Goal: Task Accomplishment & Management: Manage account settings

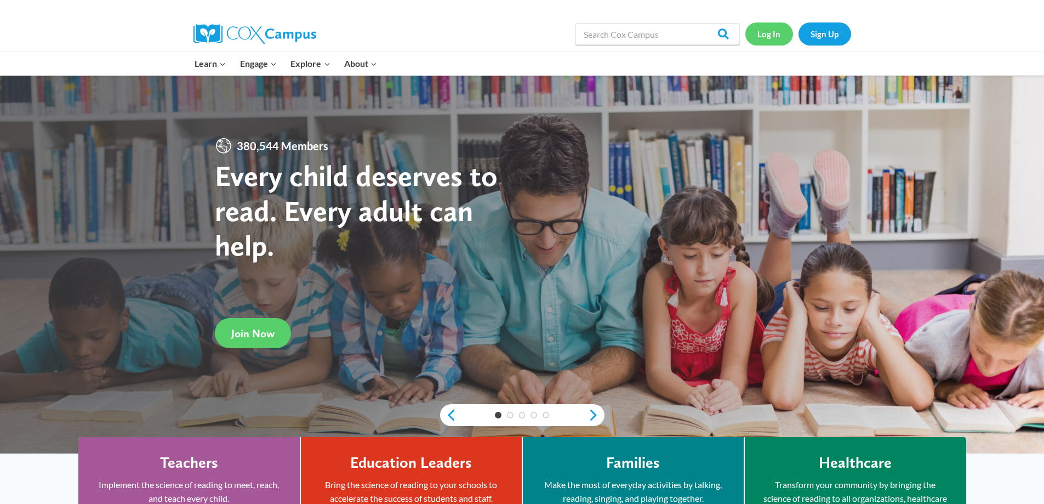
click at [762, 37] on link "Log In" at bounding box center [769, 33] width 48 height 22
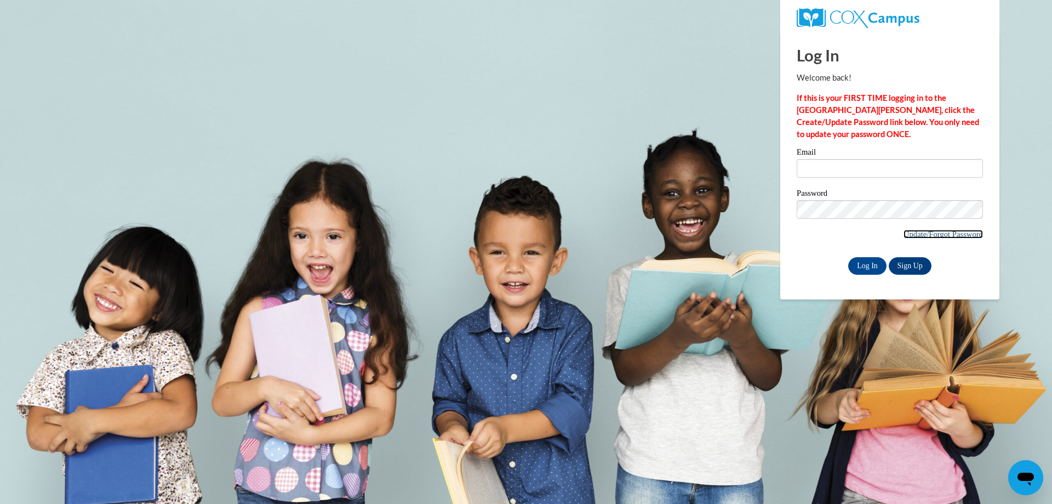
click at [940, 233] on link "Update/Forgot Password" at bounding box center [943, 234] width 79 height 9
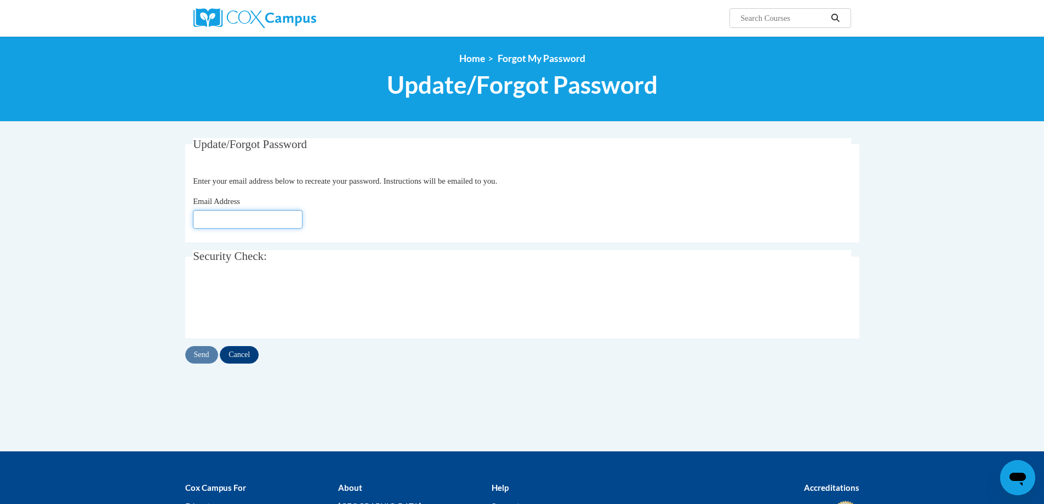
click at [208, 224] on input "Email Address" at bounding box center [248, 219] width 110 height 19
paste input "Dawnfranklin98@yahoo.com"
type input "Dawnfranklin98@yahoo.com"
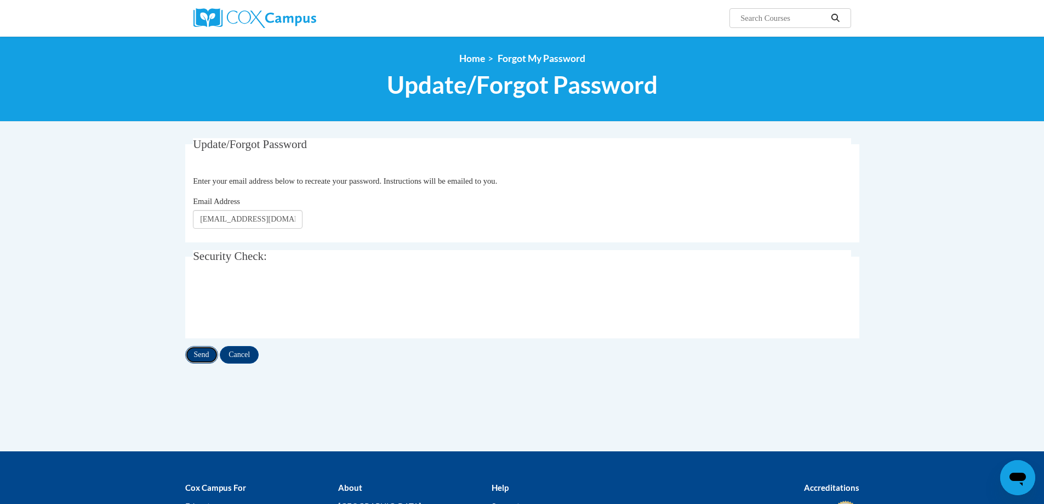
click at [203, 354] on input "Send" at bounding box center [201, 355] width 33 height 18
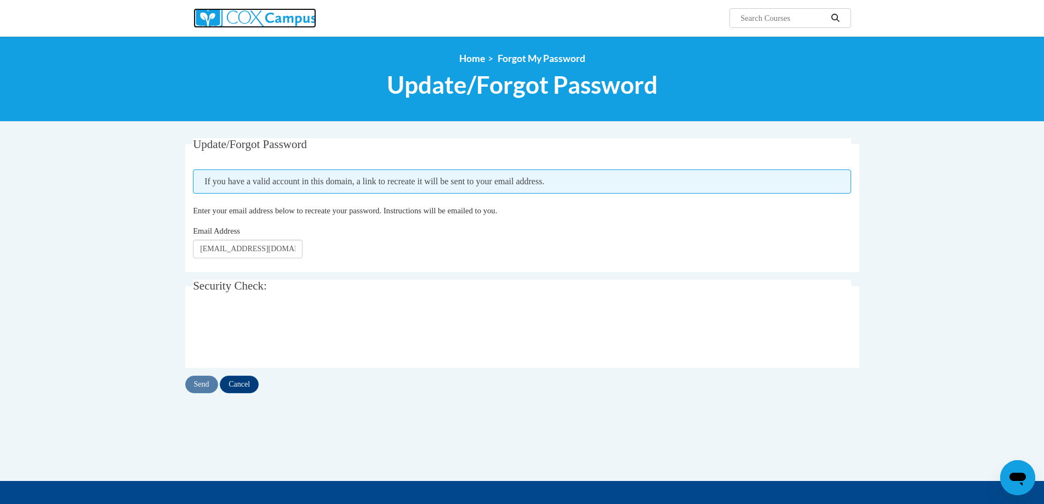
click at [288, 20] on img at bounding box center [254, 18] width 123 height 20
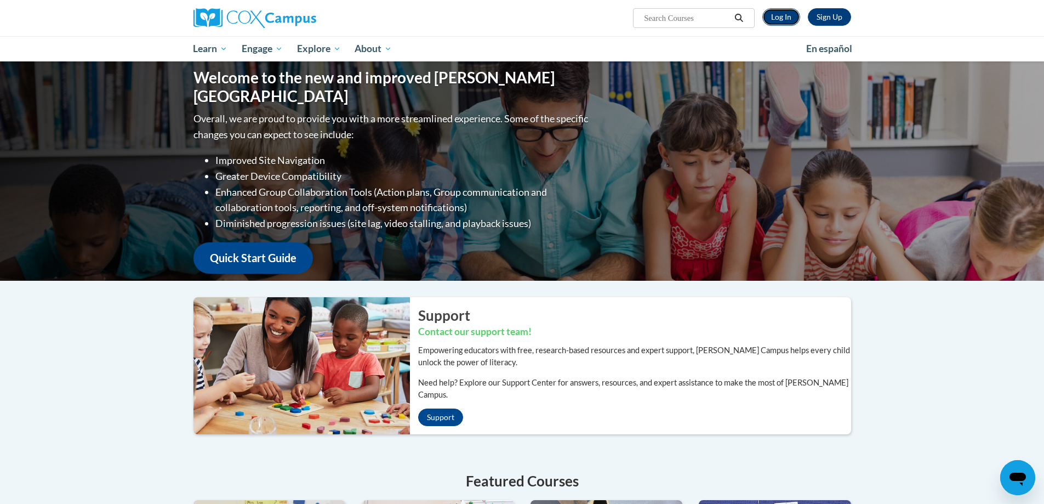
click at [781, 22] on link "Log In" at bounding box center [781, 17] width 38 height 18
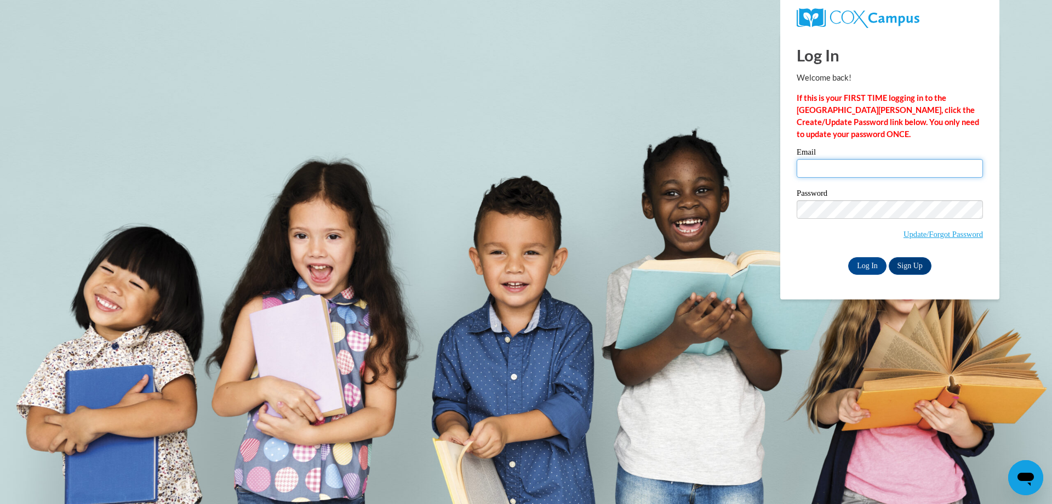
click at [831, 172] on input "Email" at bounding box center [890, 168] width 186 height 19
paste input "[EMAIL_ADDRESS][DOMAIN_NAME]"
type input "[EMAIL_ADDRESS][DOMAIN_NAME]"
click at [848, 257] on input "Log In" at bounding box center [867, 266] width 38 height 18
